Goal: Task Accomplishment & Management: Manage account settings

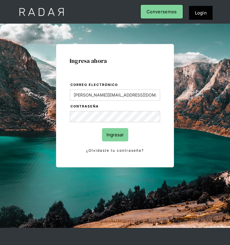
click at [118, 135] on input "Ingresar" at bounding box center [115, 134] width 26 height 13
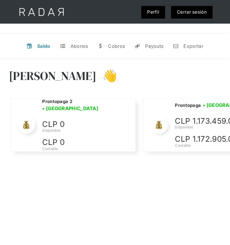
click at [175, 73] on div "[PERSON_NAME] 👋" at bounding box center [115, 79] width 212 height 35
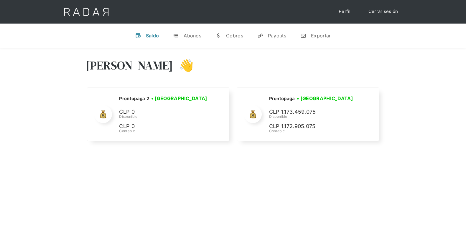
drag, startPoint x: 396, startPoint y: 14, endPoint x: 394, endPoint y: 2, distance: 12.0
click at [230, 14] on link "Cerrar sesión" at bounding box center [384, 11] width 42 height 11
